Goal: Task Accomplishment & Management: Complete application form

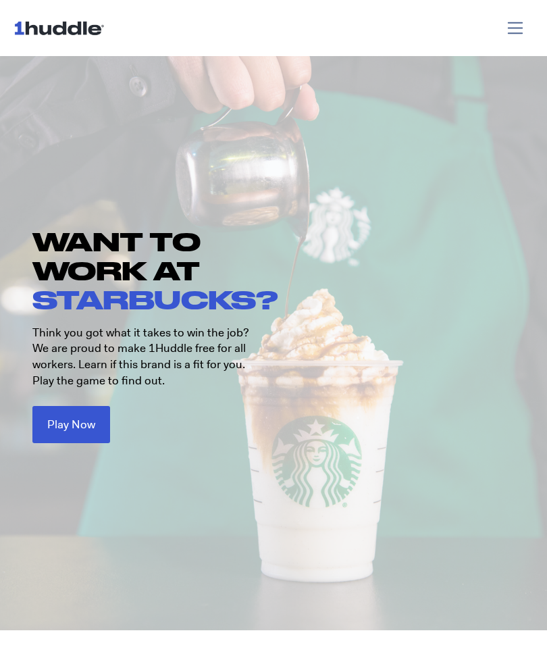
click at [53, 421] on span "Play Now" at bounding box center [71, 424] width 48 height 11
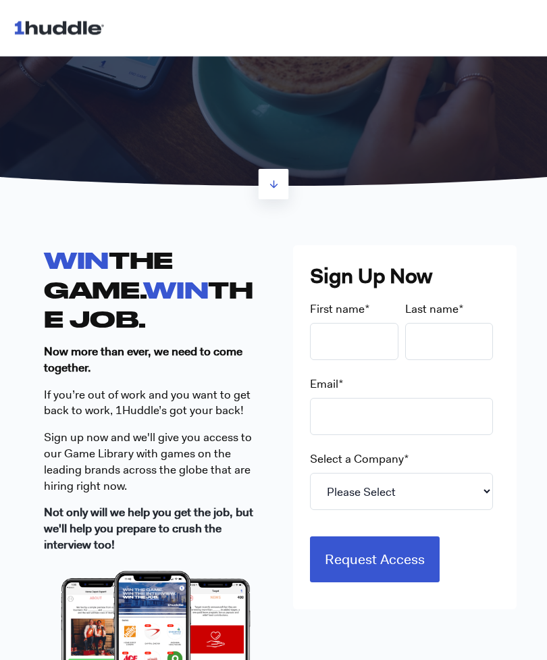
scroll to position [191, 0]
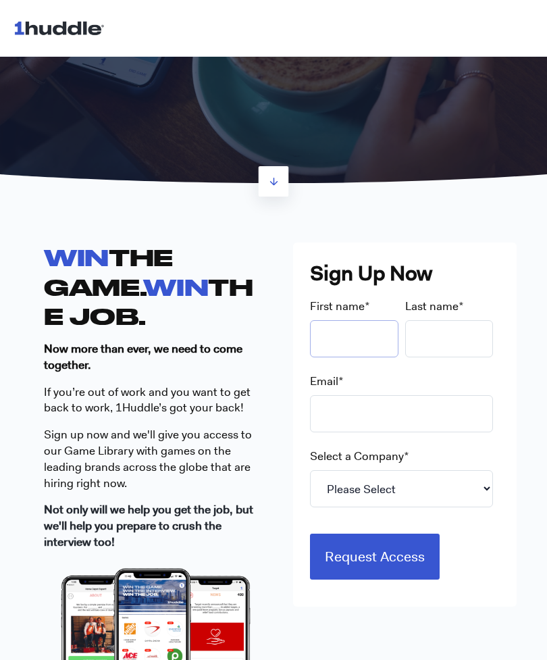
click at [383, 337] on input "First name *" at bounding box center [354, 338] width 88 height 37
type input "Mili"
click at [436, 343] on input "Last name *" at bounding box center [449, 338] width 88 height 37
type input "Thomas"
click at [424, 409] on input "Email *" at bounding box center [401, 413] width 183 height 37
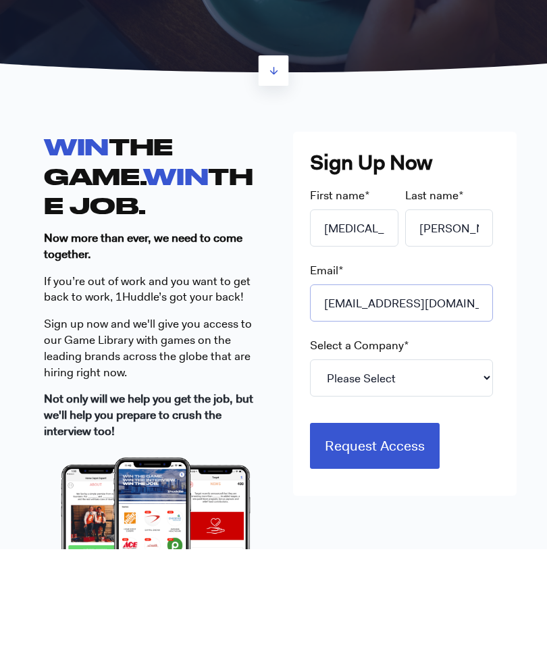
type input "thomasmilagros93@gmail.com"
click at [457, 470] on select "Please Select 7-Eleven Ace Hardware Albertsons Companies ALDI Amazon Aveanna He…" at bounding box center [401, 488] width 183 height 37
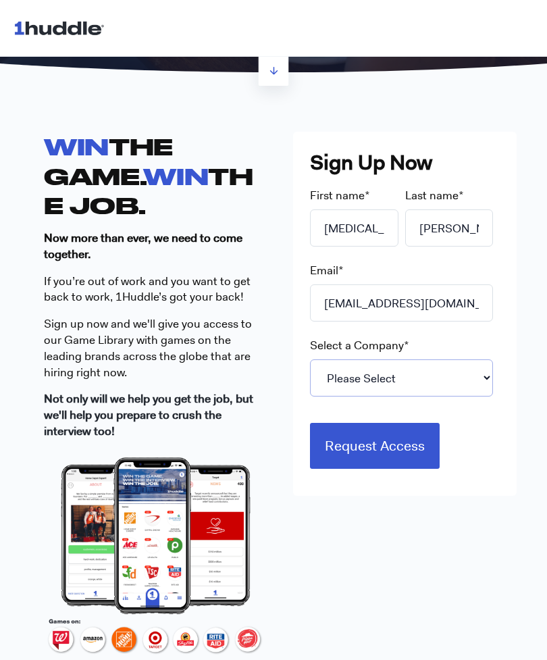
select select "Starbucks"
click at [417, 458] on input "Request Access" at bounding box center [375, 446] width 130 height 46
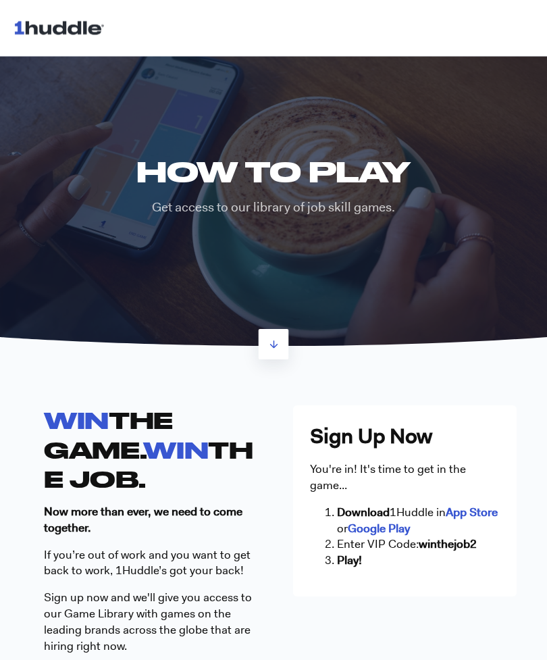
scroll to position [9, 0]
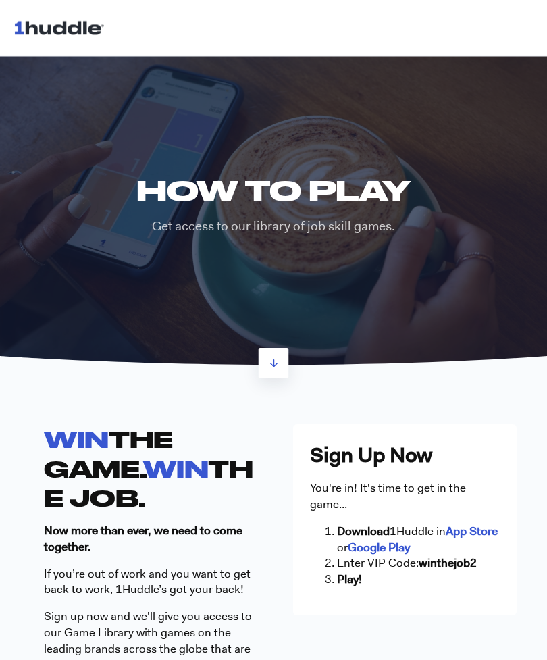
click at [275, 376] on link at bounding box center [274, 364] width 30 height 30
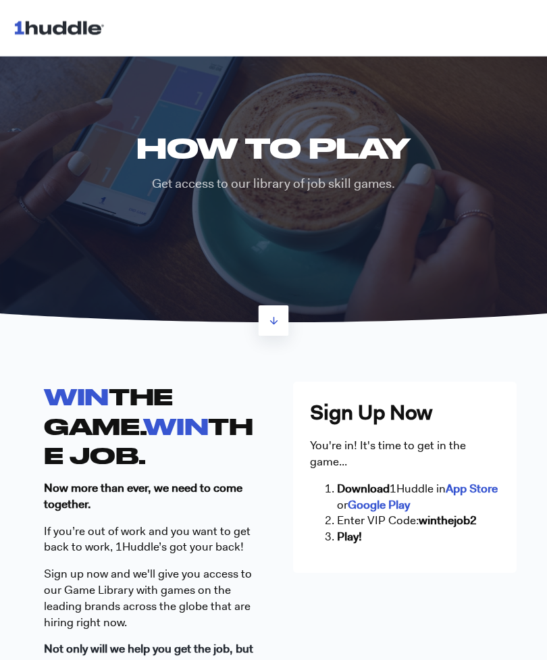
scroll to position [0, 0]
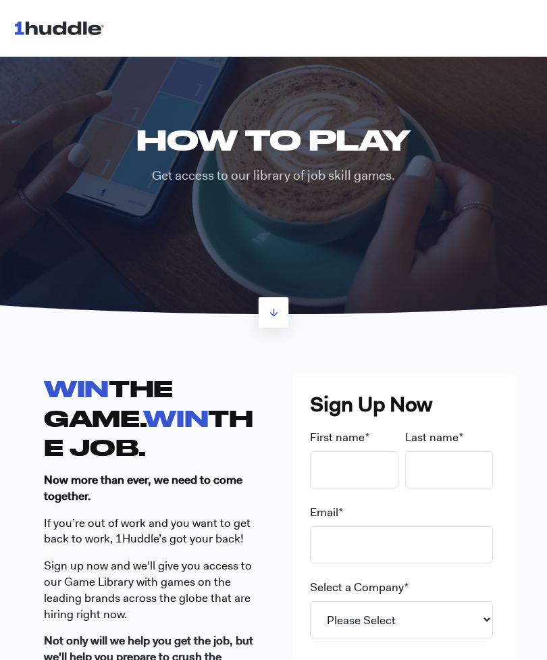
scroll to position [78, 0]
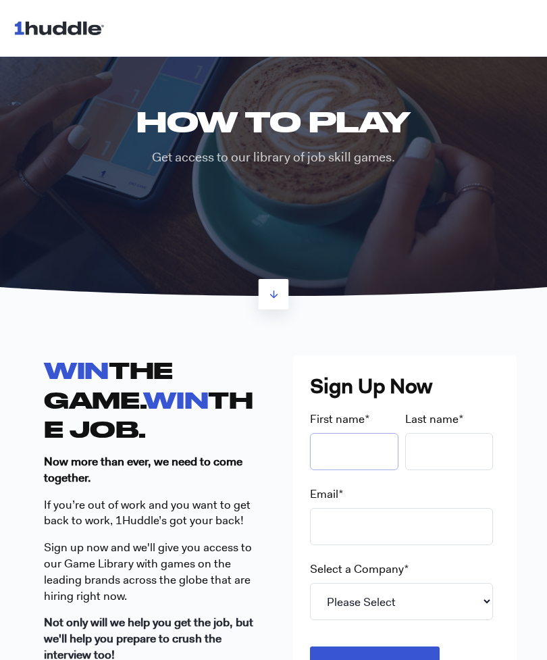
click at [362, 447] on input "First name *" at bounding box center [354, 451] width 88 height 37
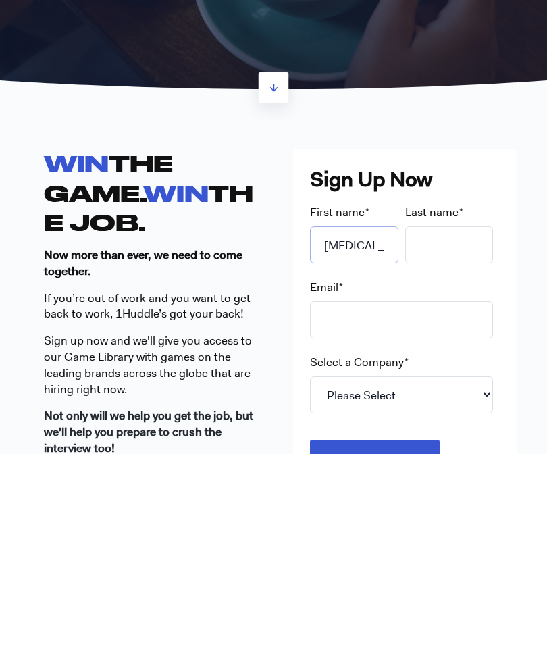
type input "Mili"
click at [449, 433] on input "Last name *" at bounding box center [449, 451] width 88 height 37
type input "Thomas"
click at [407, 508] on input "Email *" at bounding box center [401, 526] width 183 height 37
type input "thomasmilagros93@gmail.com"
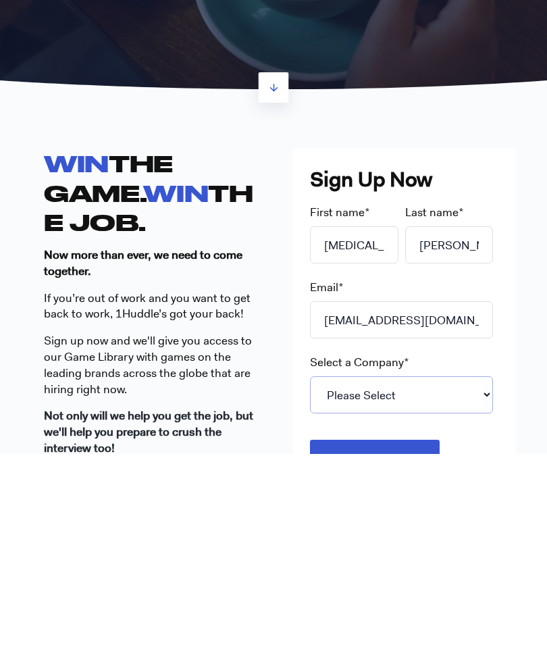
click at [443, 583] on select "Please Select 7-Eleven Ace Hardware Albertsons Companies ALDI Amazon Aveanna He…" at bounding box center [401, 601] width 183 height 37
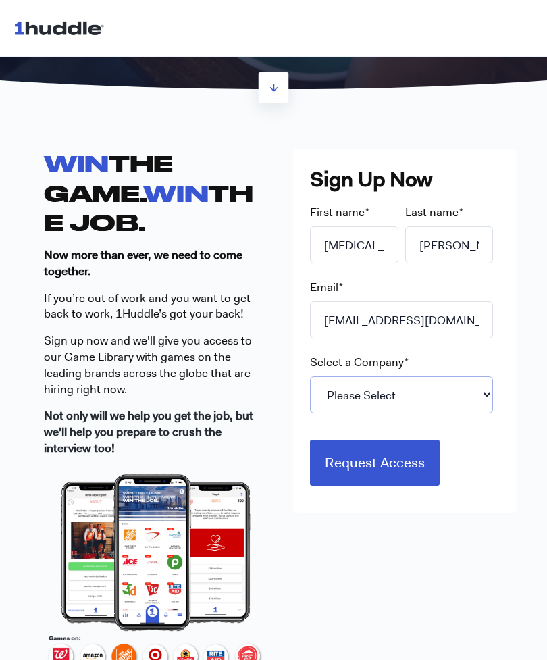
select select "Starbucks"
click at [415, 466] on input "Request Access" at bounding box center [375, 463] width 130 height 46
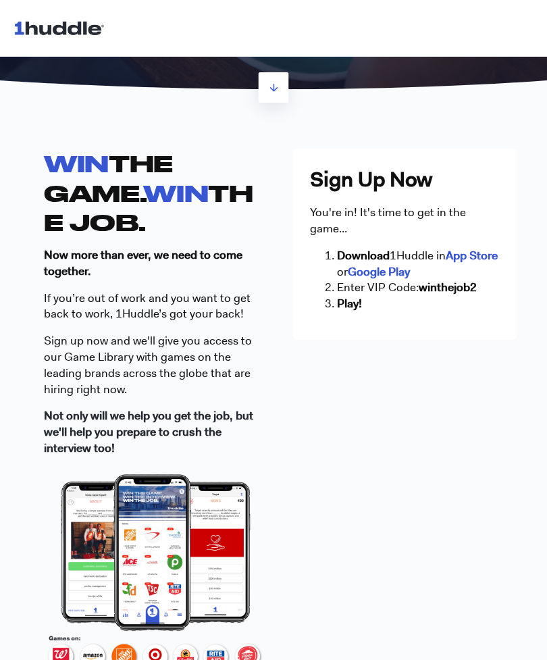
click at [476, 228] on p "You're in! It's time to get in the game..." at bounding box center [405, 221] width 190 height 32
click at [476, 227] on p "You're in! It's time to get in the game..." at bounding box center [405, 221] width 190 height 32
click at [466, 242] on div "You're in! It's time to get in the game... Download 1Huddle in App Store or Goo…" at bounding box center [405, 258] width 190 height 107
click at [465, 242] on div "You're in! It's time to get in the game... Download 1Huddle in App Store or Goo…" at bounding box center [405, 258] width 190 height 107
click at [460, 251] on strong "App Store" at bounding box center [472, 255] width 52 height 15
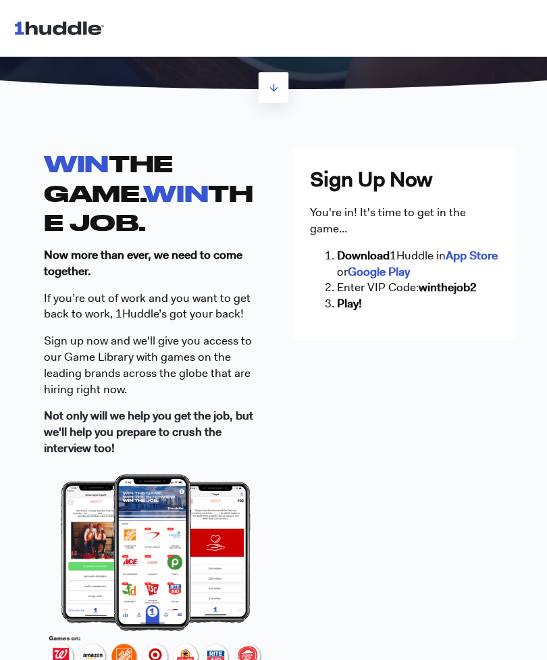
click at [468, 232] on p "You're in! It's time to get in the game..." at bounding box center [405, 221] width 190 height 32
